Goal: Task Accomplishment & Management: Manage account settings

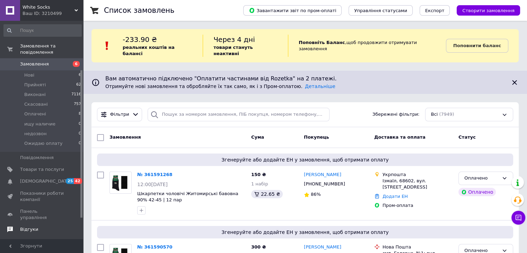
scroll to position [103, 0]
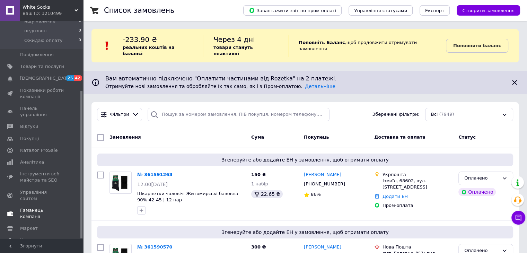
click at [33, 207] on span "Гаманець компанії" at bounding box center [42, 213] width 44 height 12
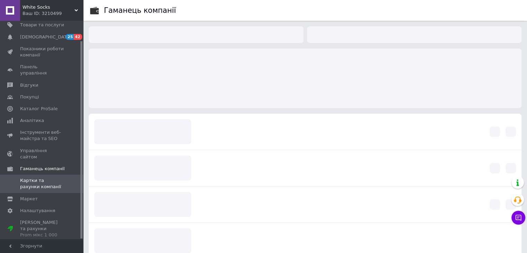
scroll to position [22, 0]
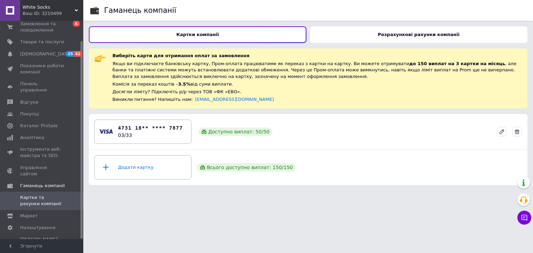
click at [416, 31] on div "Розрахункові рахунки компанії" at bounding box center [418, 34] width 217 height 17
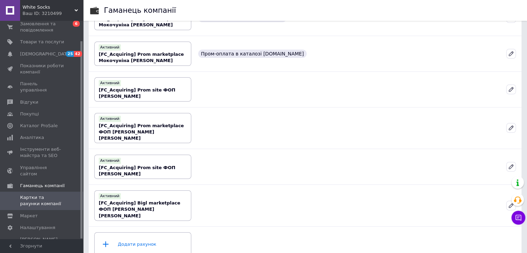
scroll to position [176, 0]
click at [37, 58] on link "[DEMOGRAPHIC_DATA] 25 42" at bounding box center [42, 54] width 85 height 12
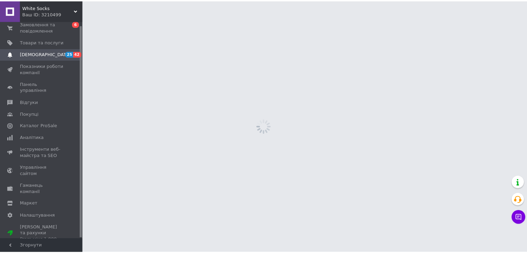
scroll to position [4, 0]
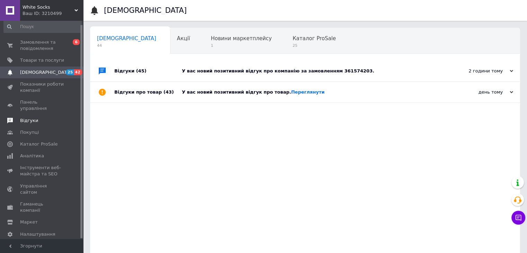
click at [27, 118] on span "Відгуки" at bounding box center [29, 121] width 18 height 6
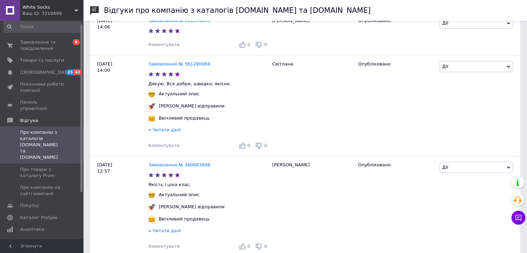
scroll to position [139, 0]
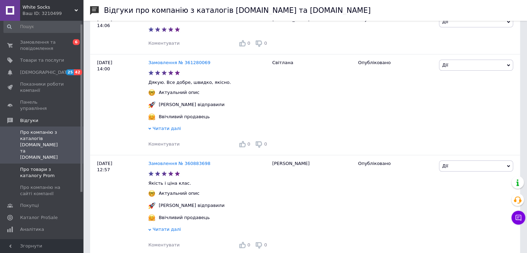
click at [56, 164] on link "Про товари з каталогу Prom" at bounding box center [42, 173] width 85 height 18
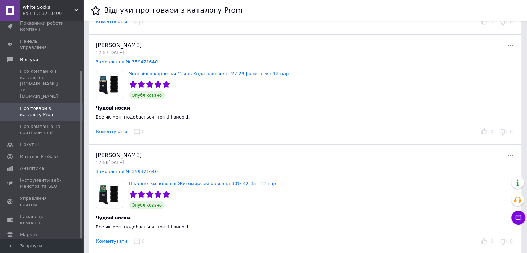
scroll to position [139, 0]
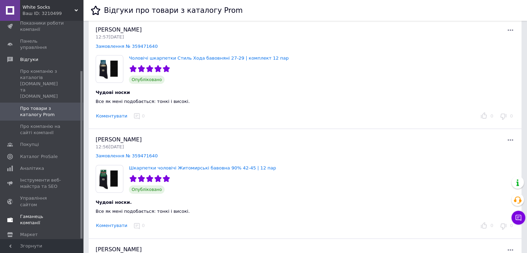
click at [32, 214] on span "Гаманець компанії" at bounding box center [42, 220] width 44 height 12
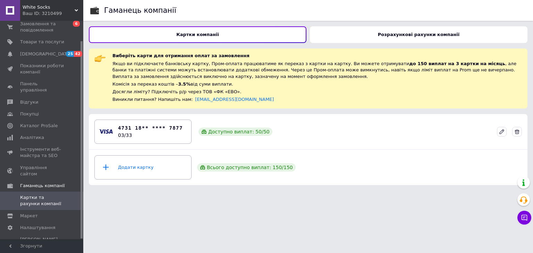
click at [393, 30] on div "Розрахункові рахунки компанії" at bounding box center [418, 34] width 217 height 17
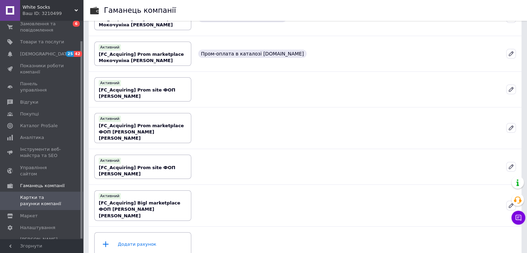
scroll to position [176, 0]
click at [511, 126] on icon at bounding box center [511, 128] width 4 height 4
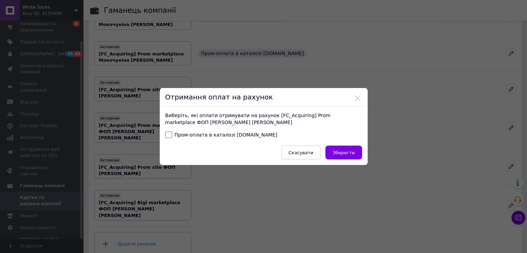
click at [193, 134] on label "Пром-оплата в каталозі [DOMAIN_NAME]" at bounding box center [221, 134] width 112 height 7
click at [172, 134] on input "Пром-оплата в каталозі [DOMAIN_NAME]" at bounding box center [168, 134] width 7 height 7
checkbox input "true"
click at [352, 153] on span "Зберегти" at bounding box center [344, 152] width 22 height 5
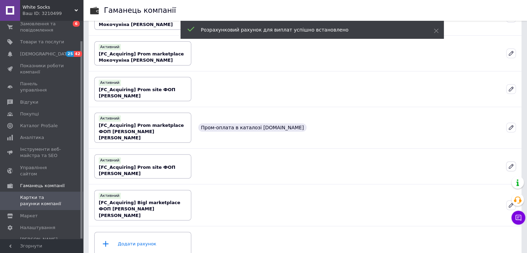
click at [512, 164] on icon at bounding box center [511, 166] width 4 height 4
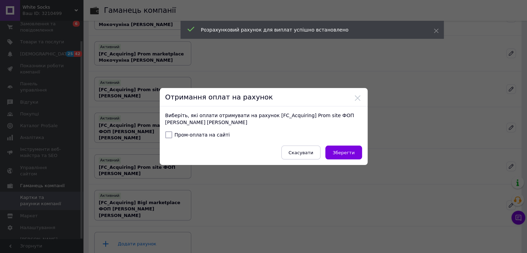
click at [182, 136] on label "Пром-оплата на сайті" at bounding box center [197, 134] width 65 height 7
click at [172, 136] on input "Пром-оплата на сайті" at bounding box center [168, 134] width 7 height 7
checkbox input "true"
click at [350, 154] on span "Зберегти" at bounding box center [344, 152] width 22 height 5
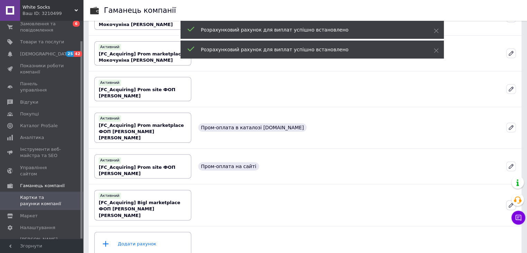
click at [510, 202] on icon at bounding box center [511, 205] width 6 height 6
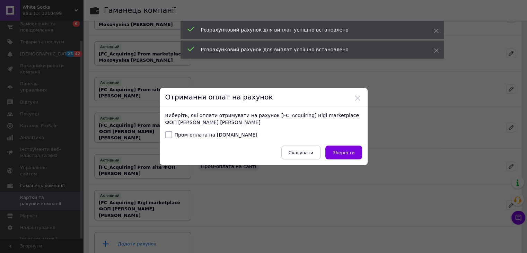
click at [190, 134] on label "Пром-оплата на [DOMAIN_NAME]" at bounding box center [211, 134] width 92 height 7
click at [172, 134] on input "Пром-оплата на [DOMAIN_NAME]" at bounding box center [168, 134] width 7 height 7
checkbox input "true"
click at [347, 151] on span "Зберегти" at bounding box center [344, 152] width 22 height 5
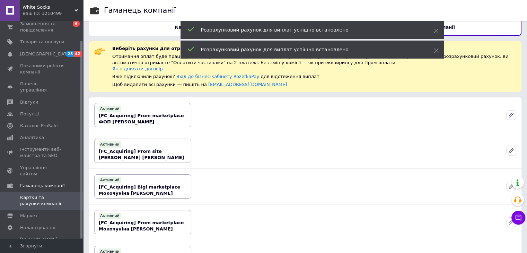
scroll to position [3, 0]
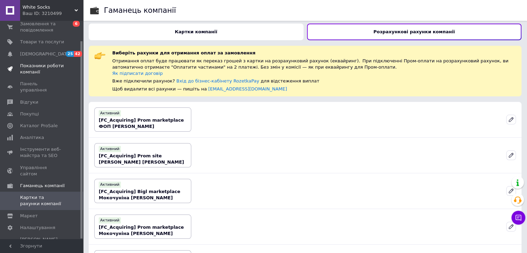
click at [50, 60] on link "Показники роботи компанії" at bounding box center [42, 69] width 85 height 18
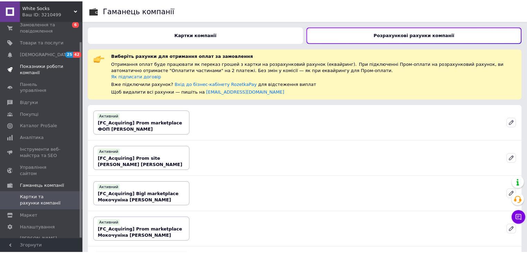
scroll to position [4, 0]
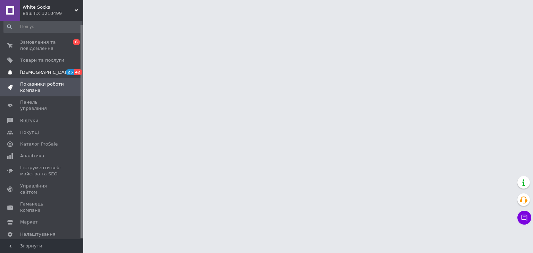
click at [46, 71] on span "[DEMOGRAPHIC_DATA]" at bounding box center [42, 72] width 44 height 6
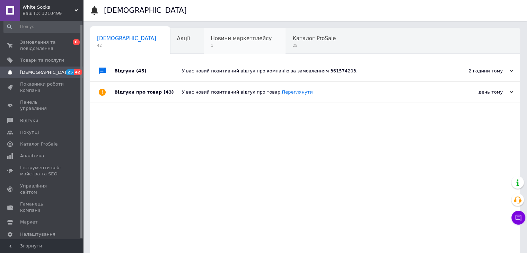
click at [218, 40] on span "Новини маркетплейсу" at bounding box center [241, 38] width 61 height 6
